Goal: Transaction & Acquisition: Book appointment/travel/reservation

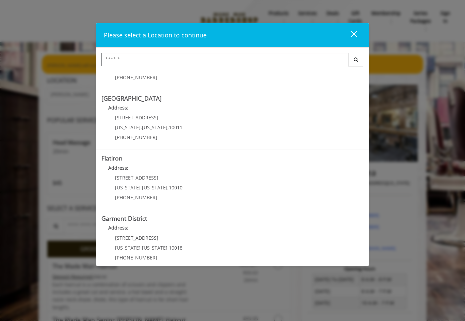
scroll to position [100, 0]
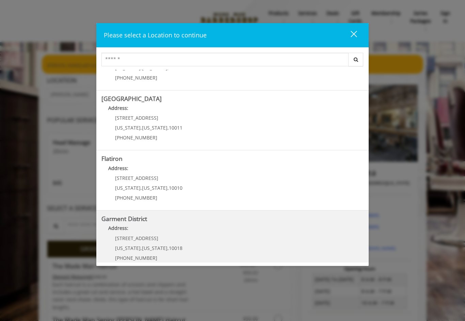
click at [124, 237] on span "[STREET_ADDRESS]" at bounding box center [136, 238] width 43 height 6
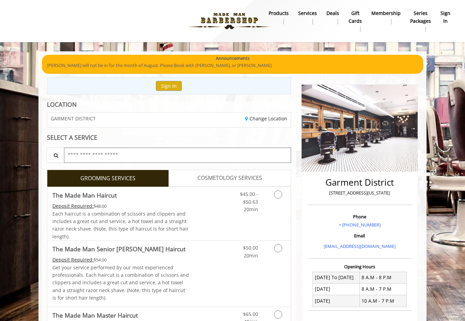
click at [81, 158] on input "text" at bounding box center [177, 155] width 227 height 15
click at [275, 195] on icon "Grooming services" at bounding box center [278, 195] width 8 height 8
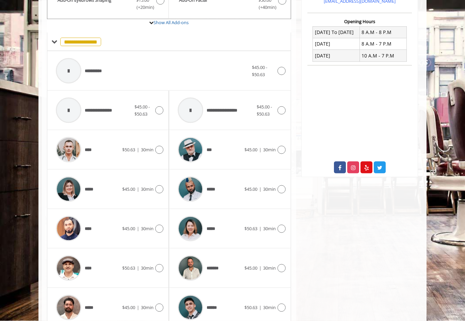
scroll to position [246, 0]
click at [158, 185] on icon at bounding box center [159, 189] width 8 height 8
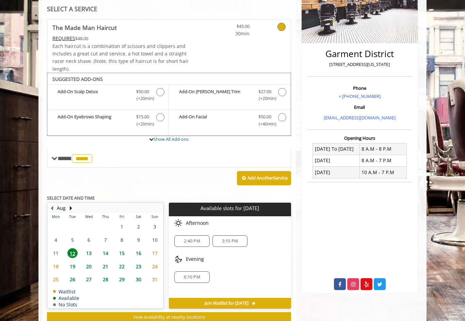
scroll to position [134, 0]
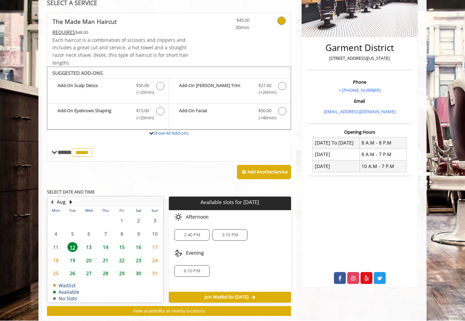
click at [90, 243] on span "13" at bounding box center [89, 248] width 10 height 10
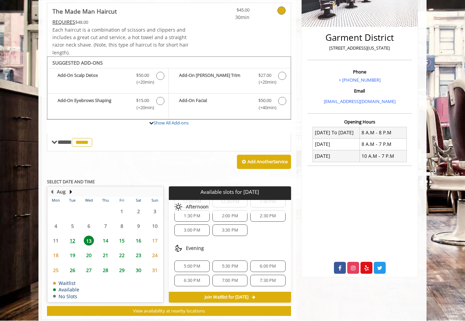
scroll to position [74, 0]
click at [187, 278] on span "6:30 PM" at bounding box center [192, 280] width 16 height 5
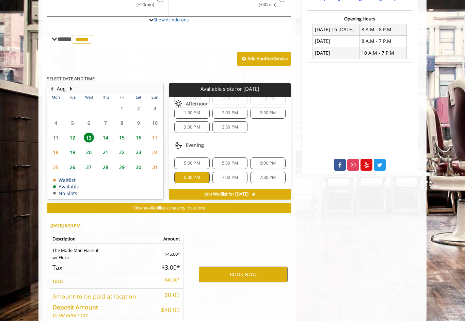
scroll to position [266, 0]
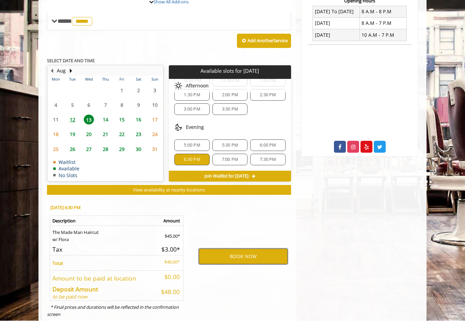
click at [219, 252] on button "BOOK NOW" at bounding box center [243, 257] width 89 height 16
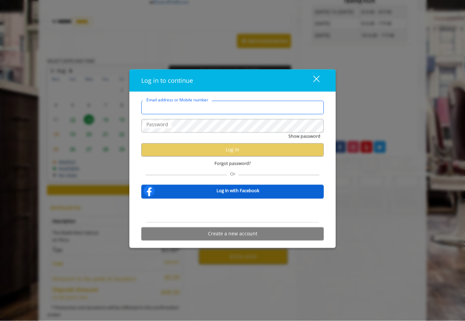
type input "**********"
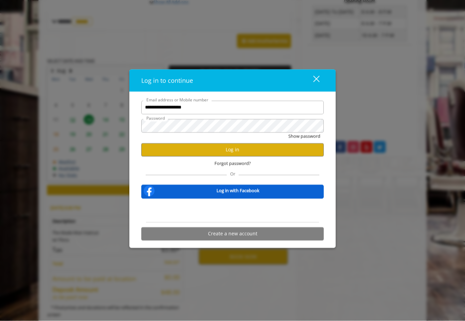
click at [304, 140] on button "Show password" at bounding box center [304, 136] width 32 height 7
click at [163, 154] on button "Log in" at bounding box center [232, 149] width 182 height 13
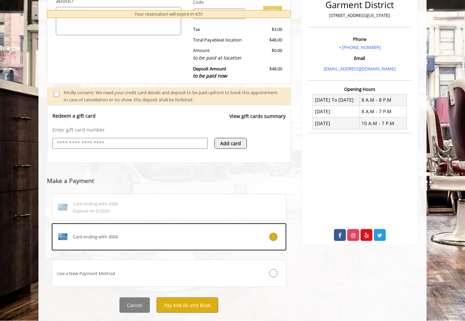
scroll to position [178, 0]
click at [180, 305] on button "Pay $48.00 and Book" at bounding box center [188, 305] width 62 height 15
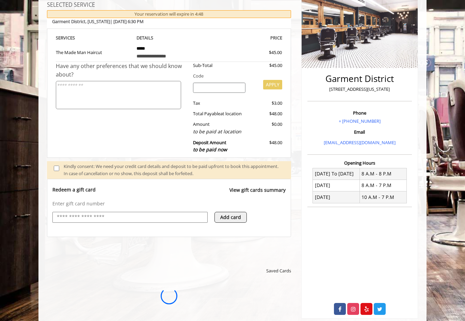
scroll to position [0, 0]
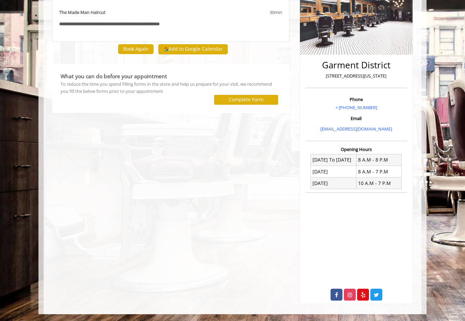
scroll to position [91, 0]
